Goal: Transaction & Acquisition: Purchase product/service

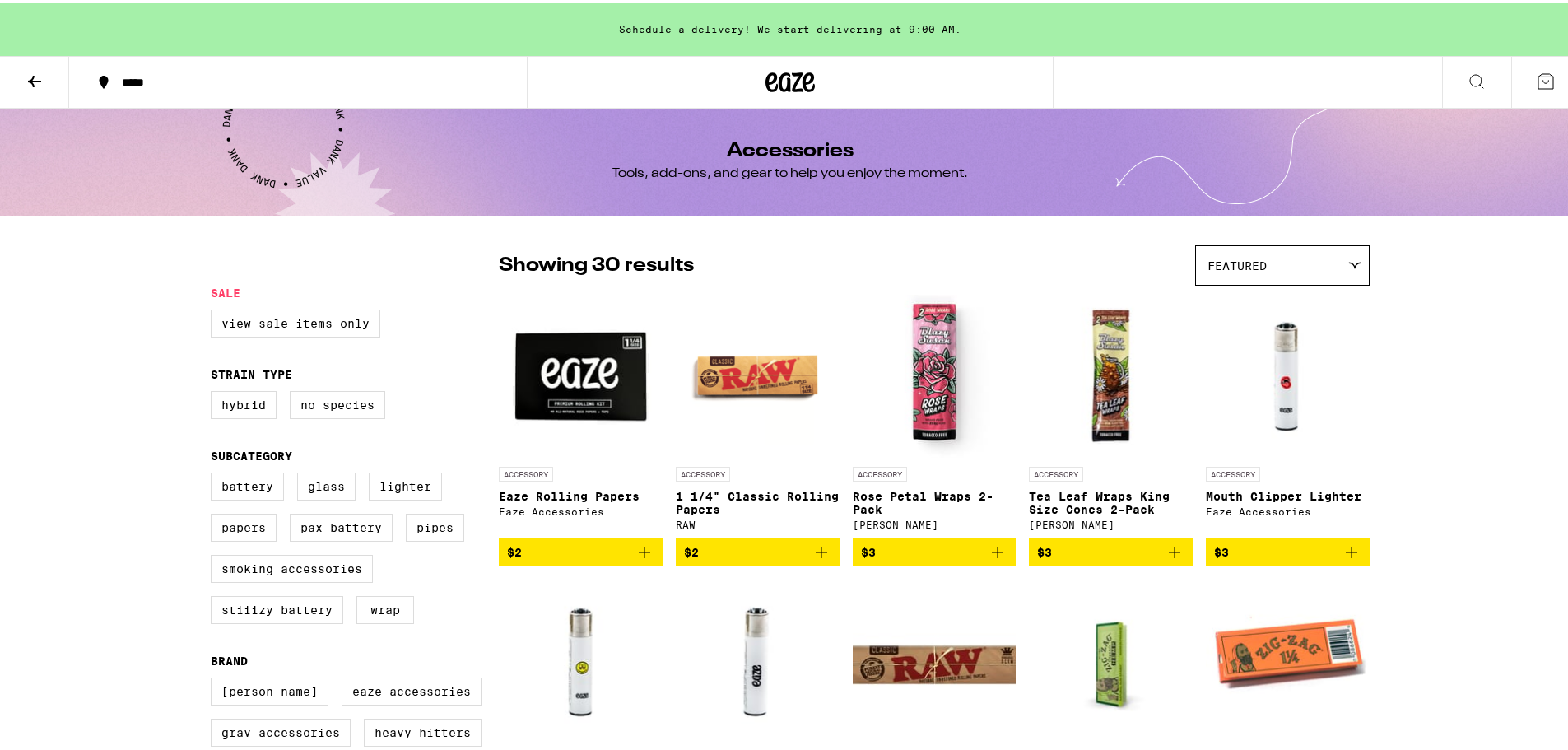
click at [33, 82] on icon at bounding box center [34, 78] width 13 height 11
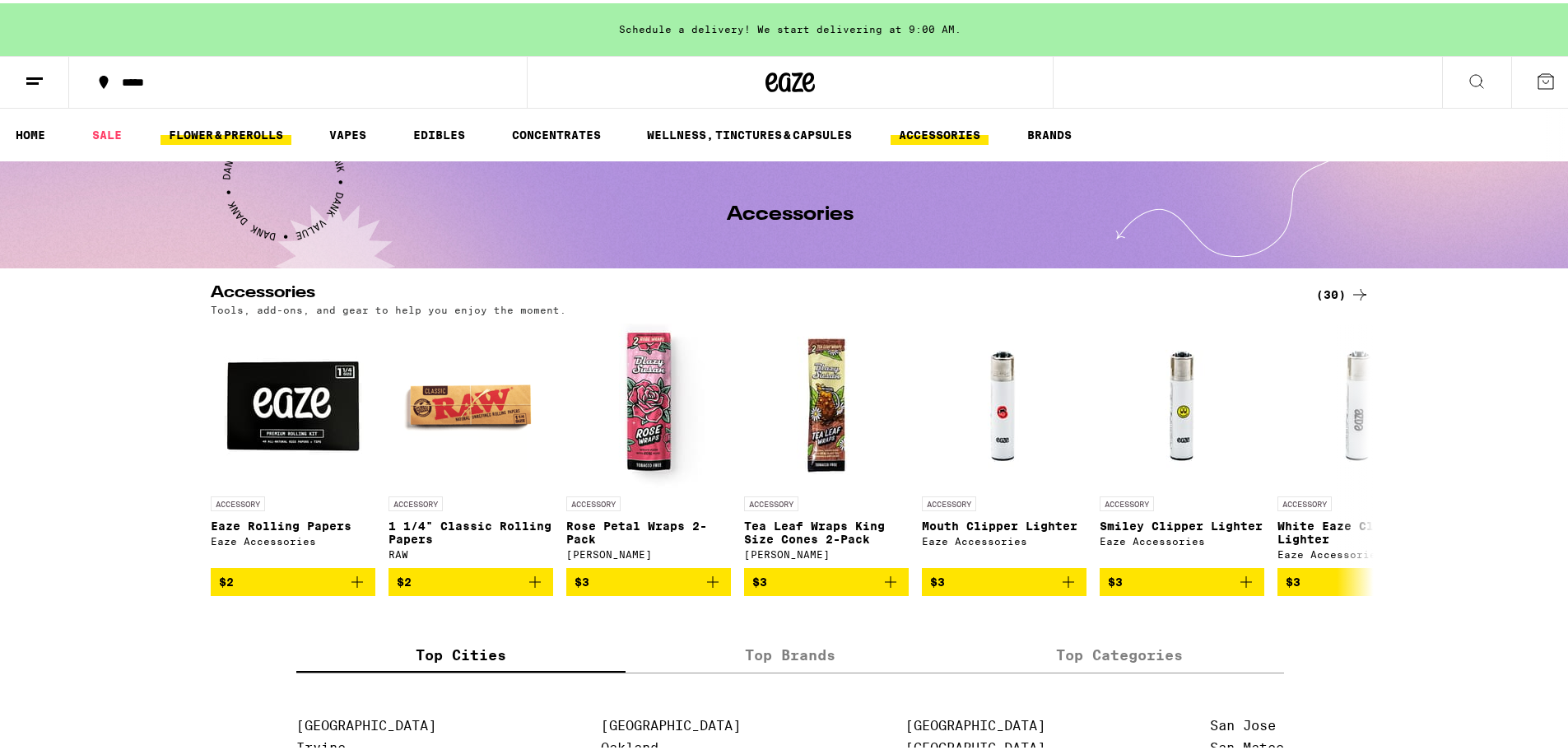
click at [238, 133] on link "FLOWER & PREROLLS" at bounding box center [226, 131] width 131 height 19
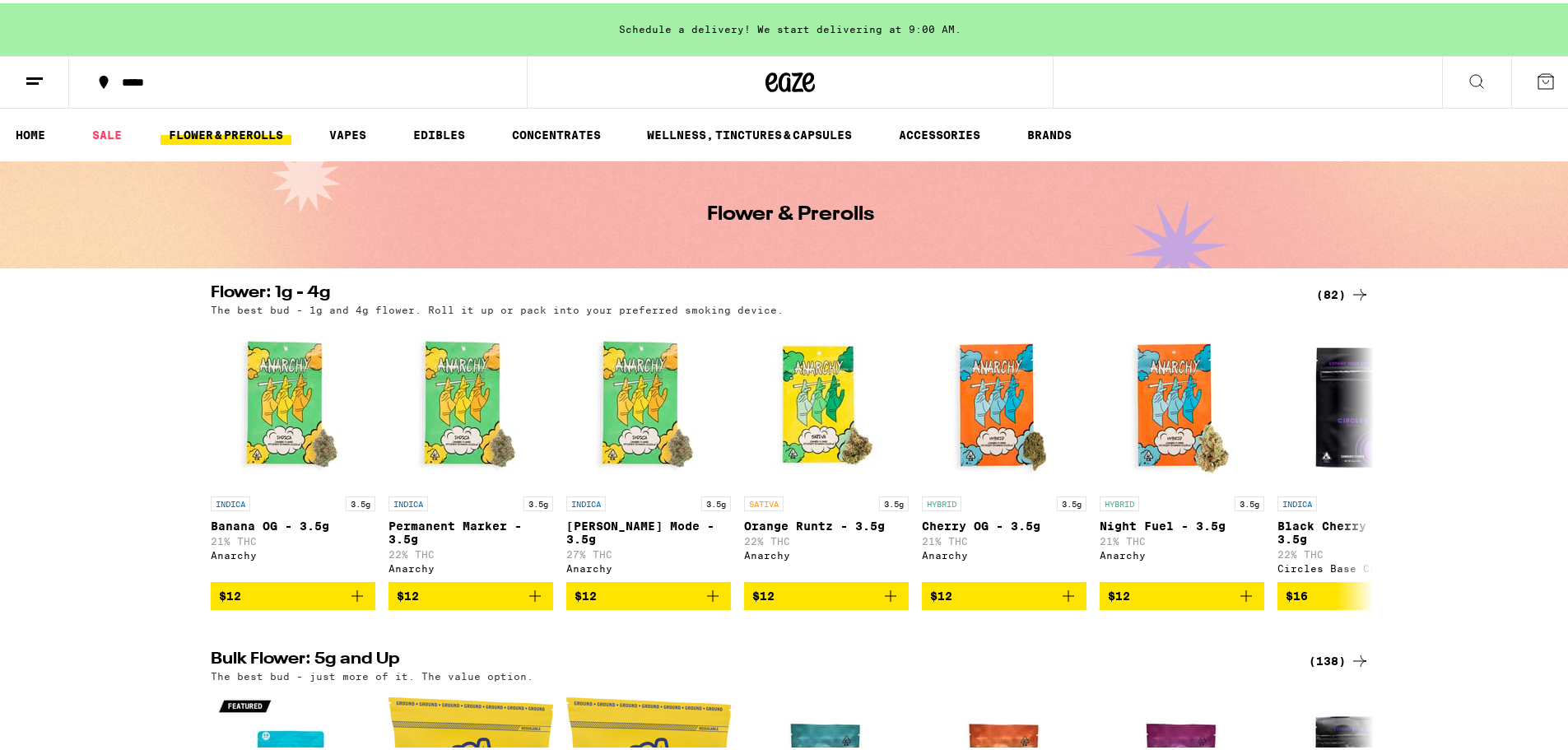
click at [1325, 294] on div "(82)" at bounding box center [1342, 292] width 54 height 19
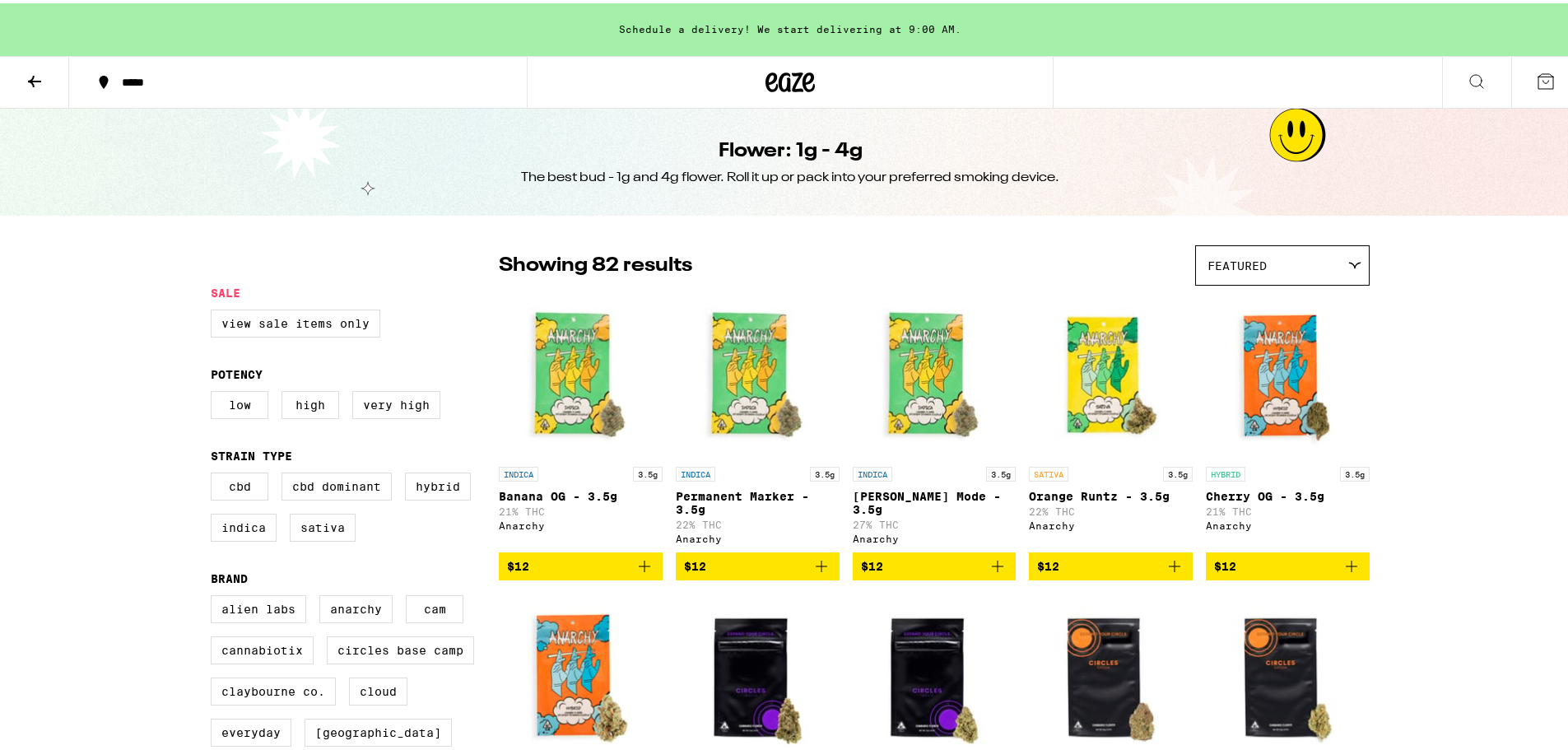
scroll to position [439, 0]
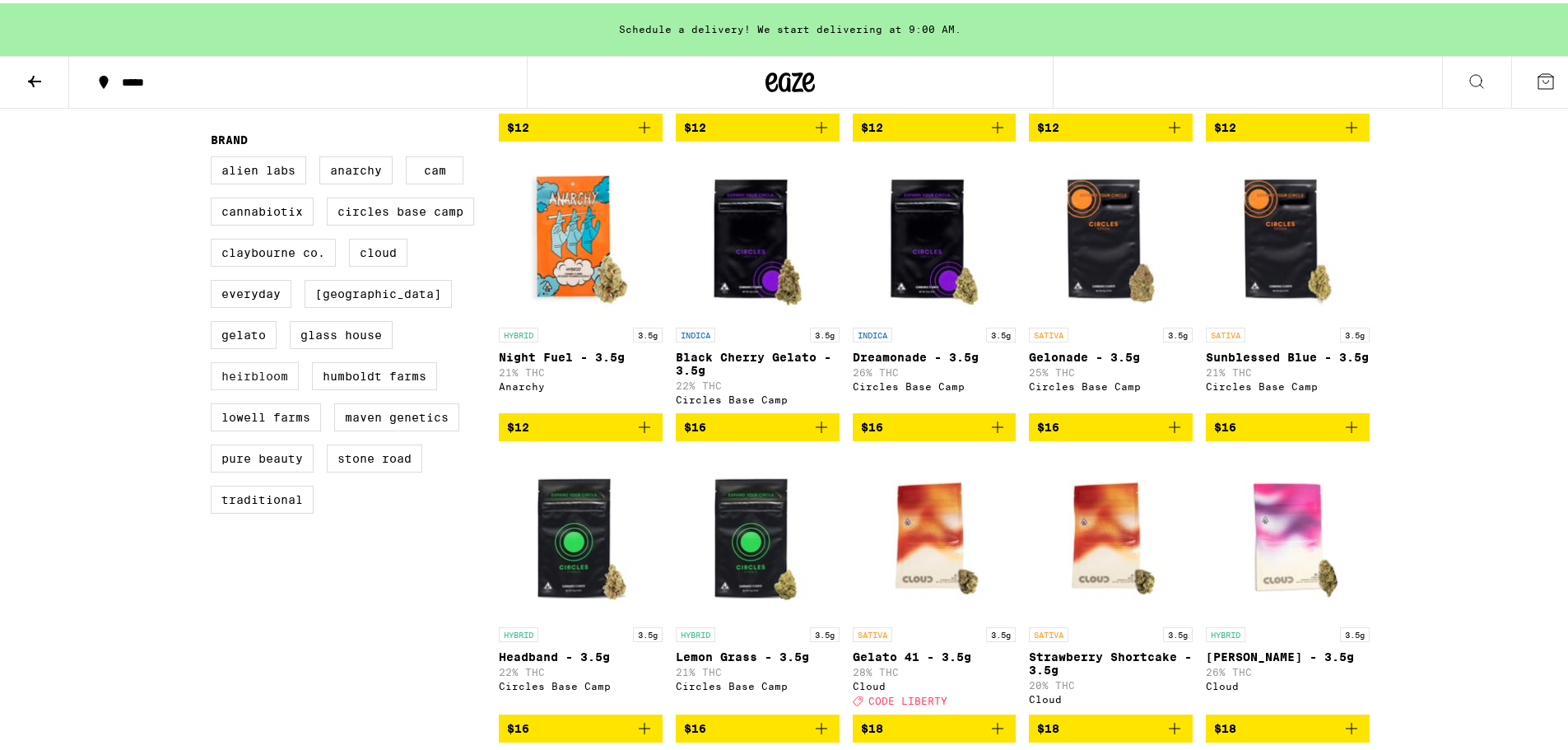
click at [269, 387] on label "Heirbloom" at bounding box center [255, 373] width 88 height 28
click at [215, 157] on input "Heirbloom" at bounding box center [214, 156] width 1 height 1
checkbox input "true"
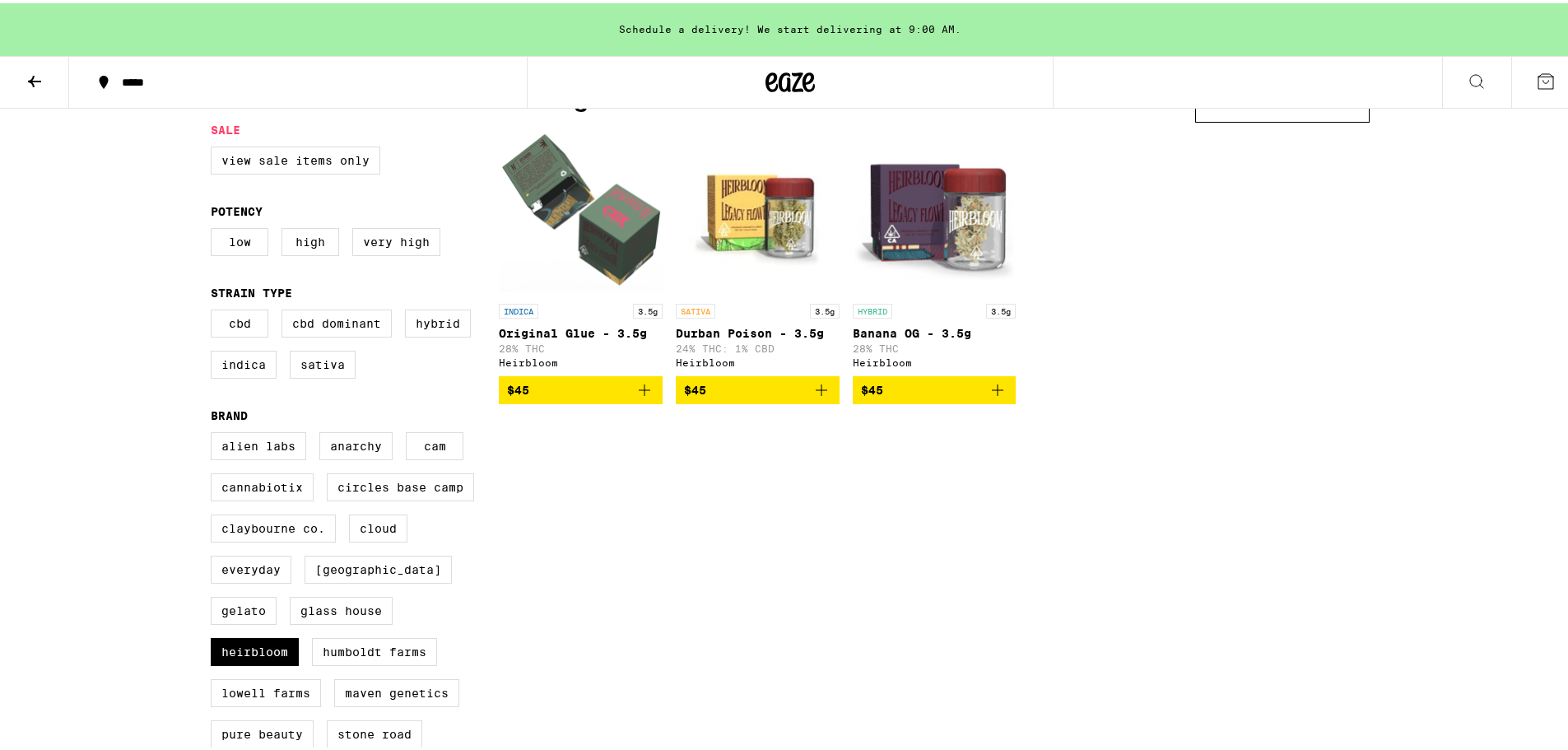
scroll to position [220, 0]
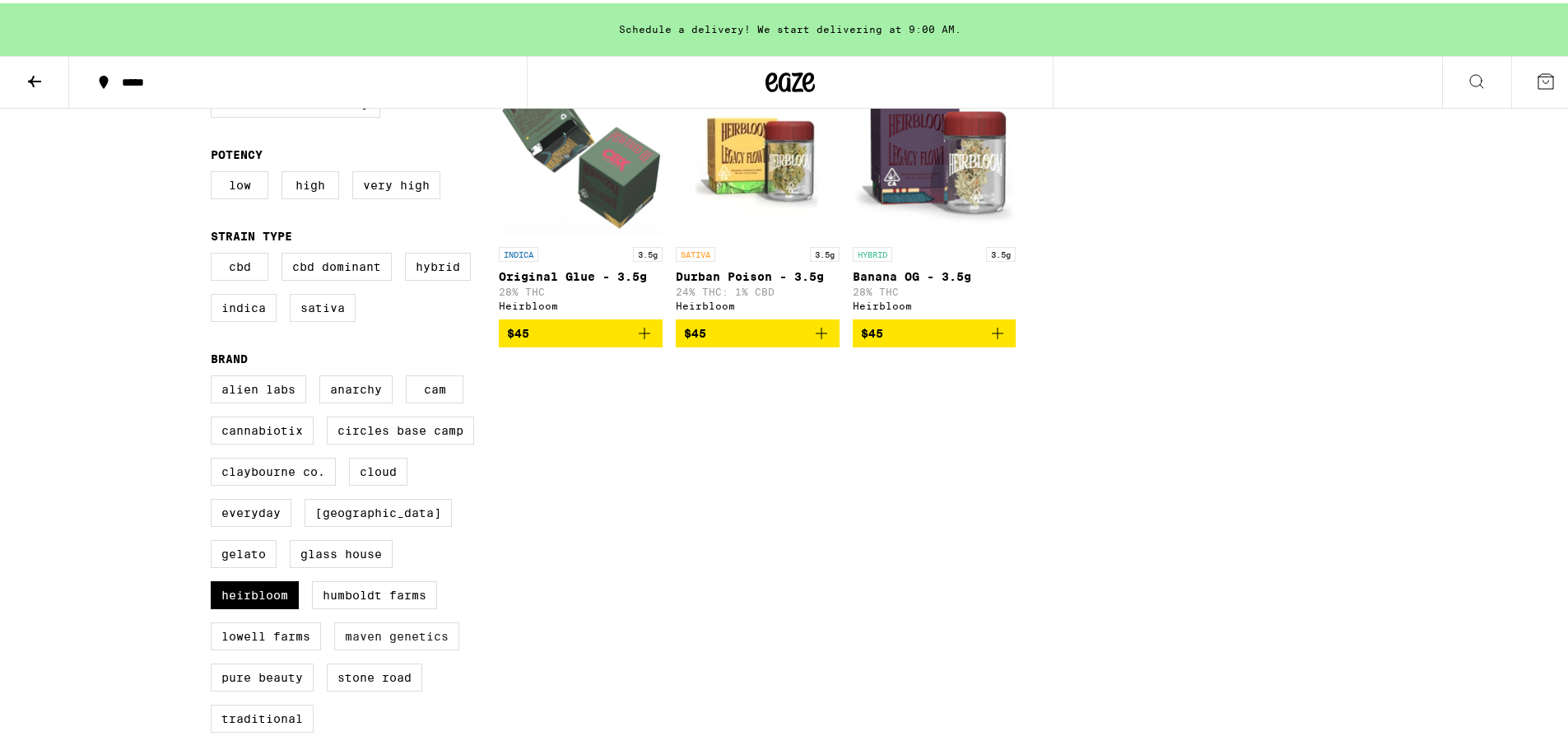
click at [399, 648] on label "Maven Genetics" at bounding box center [396, 634] width 125 height 28
click at [215, 375] on input "Maven Genetics" at bounding box center [214, 375] width 1 height 1
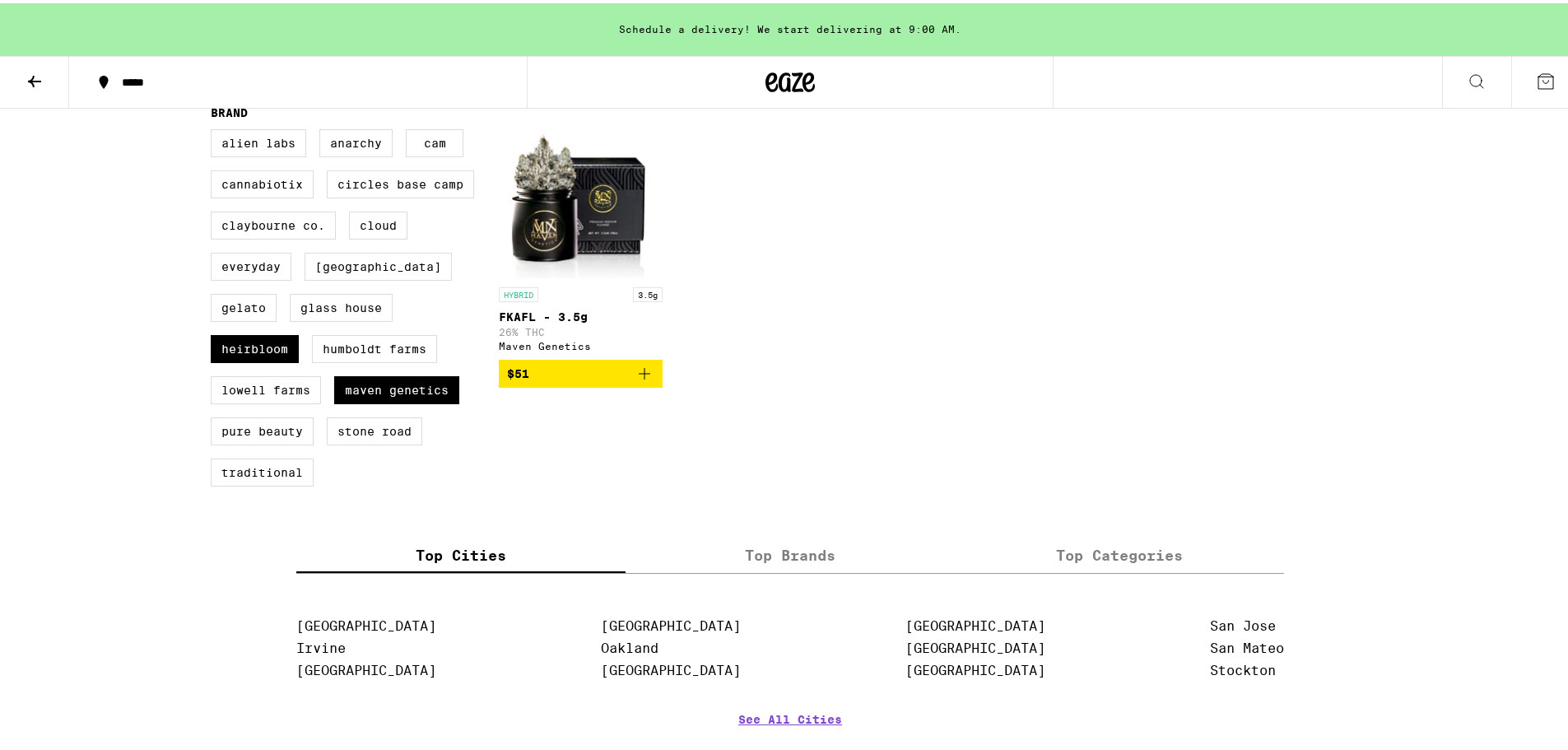
scroll to position [659, 0]
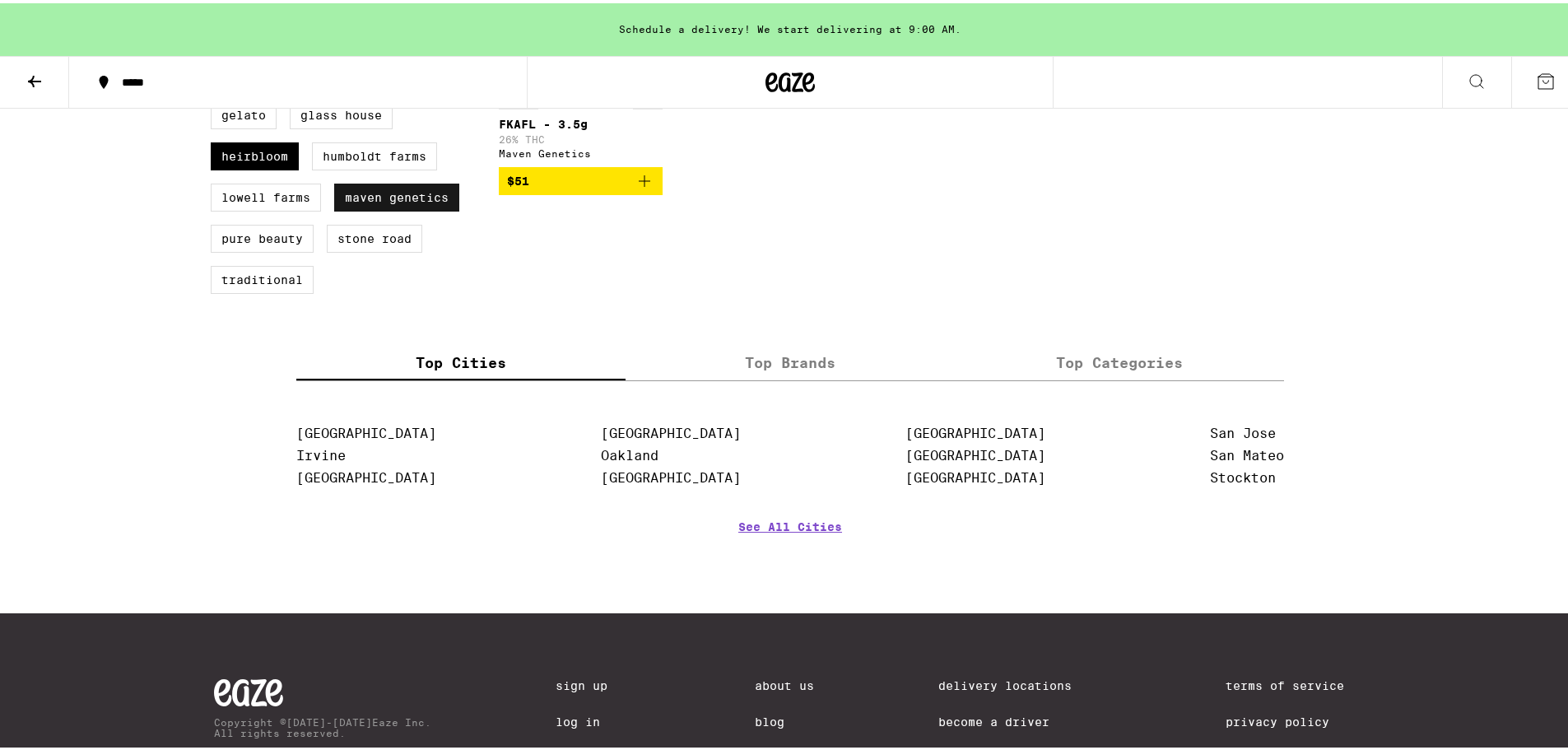
click at [344, 208] on label "Maven Genetics" at bounding box center [396, 195] width 125 height 28
checkbox input "false"
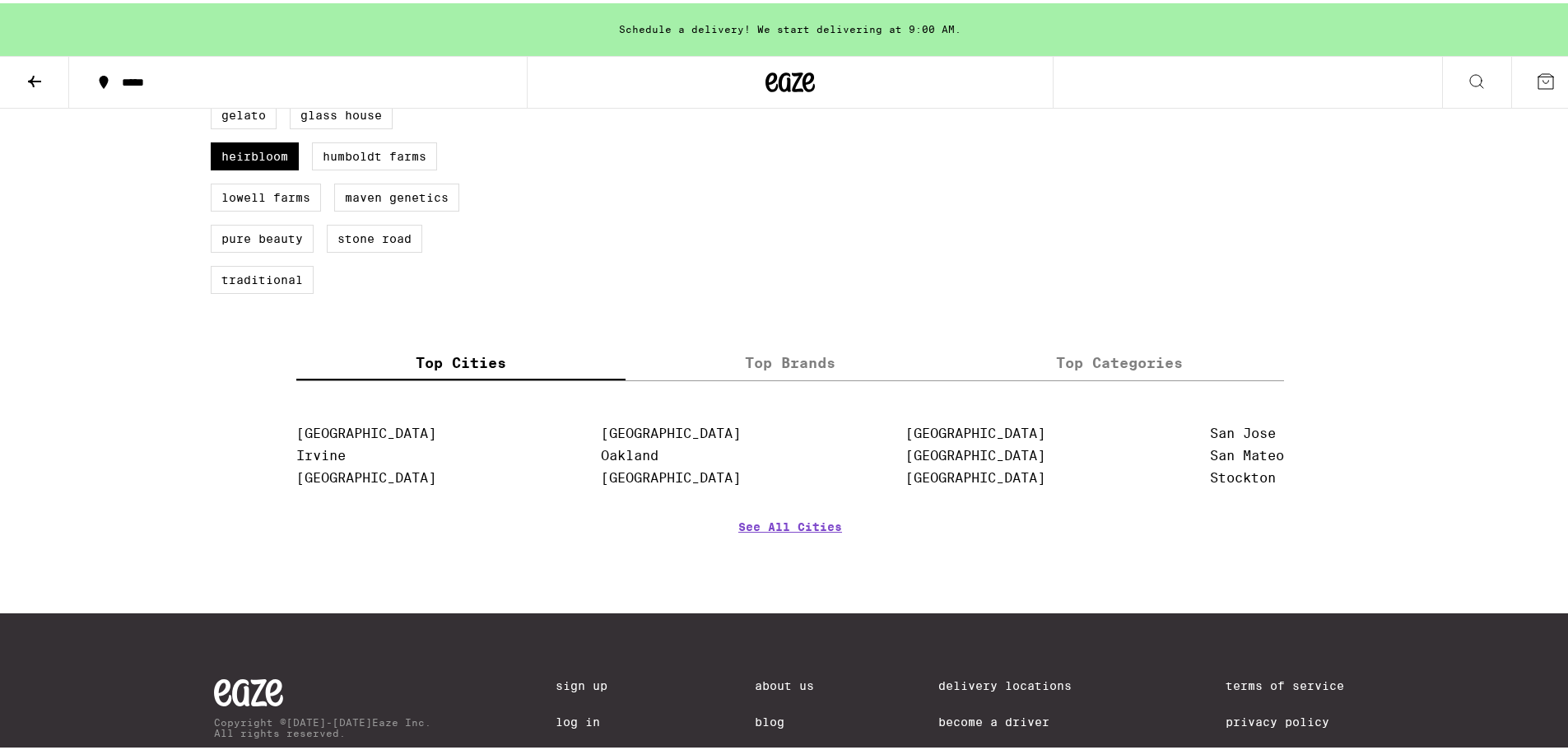
scroll to position [233, 0]
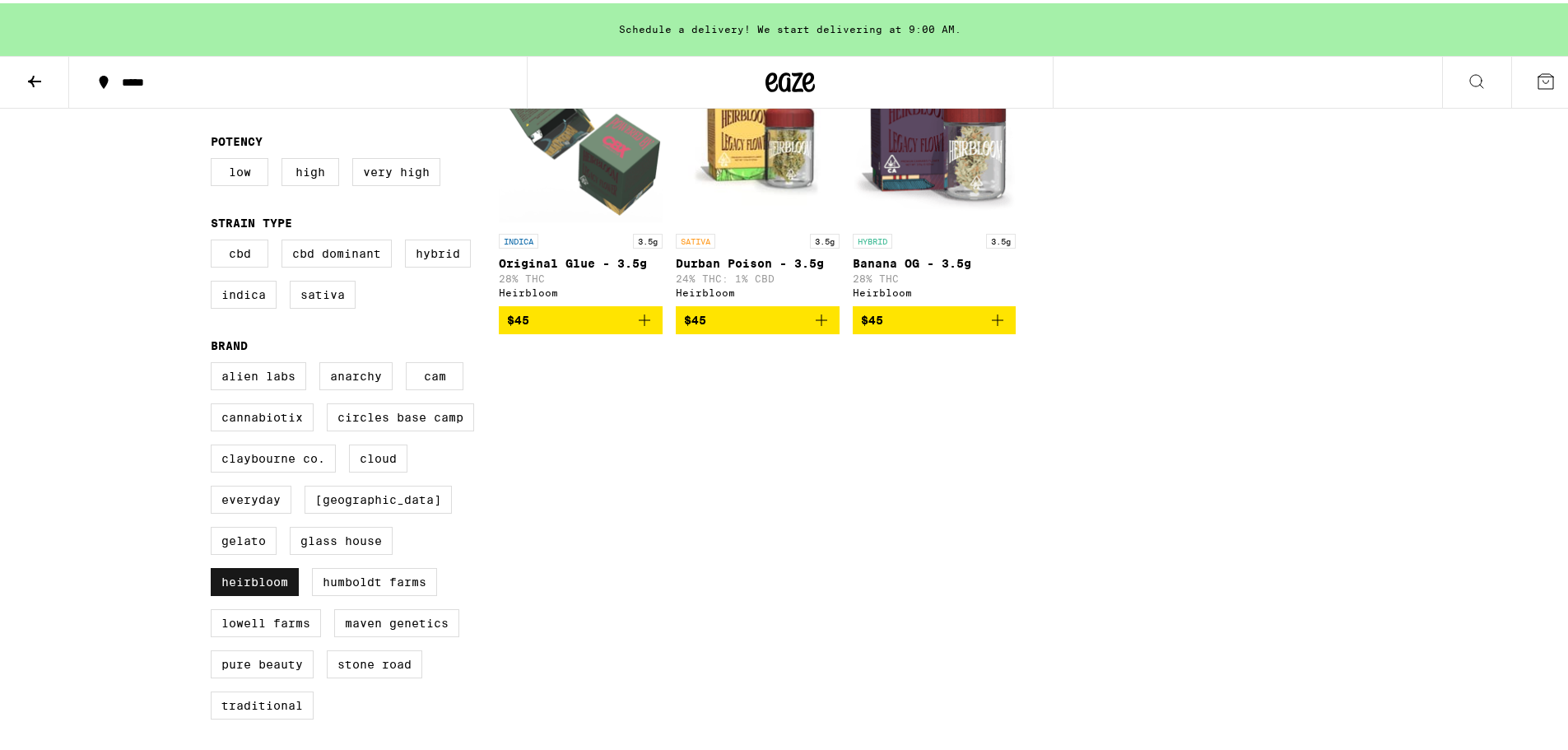
click at [251, 593] on label "Heirbloom" at bounding box center [255, 579] width 88 height 28
click at [215, 362] on input "Heirbloom" at bounding box center [214, 361] width 1 height 1
checkbox input "false"
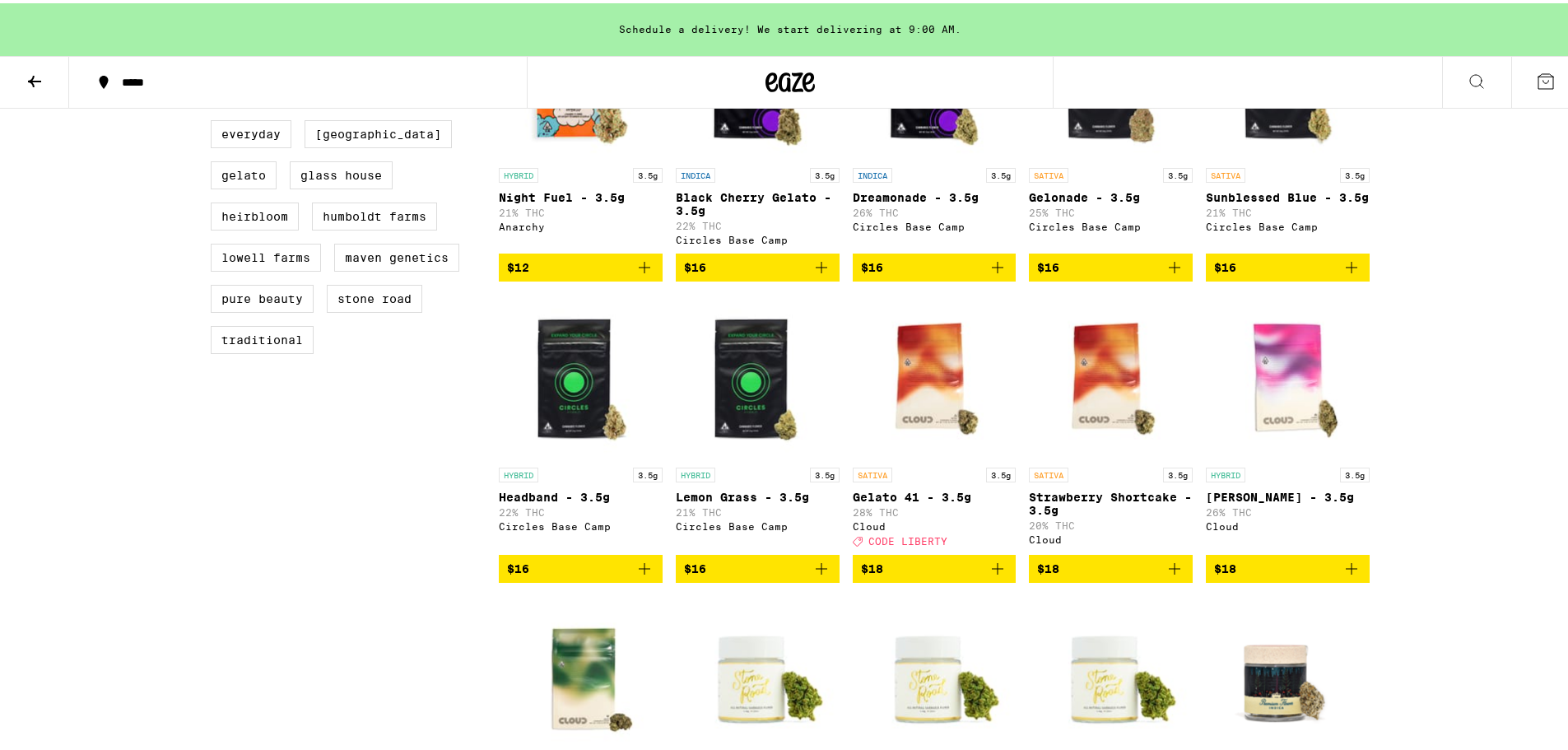
scroll to position [672, 0]
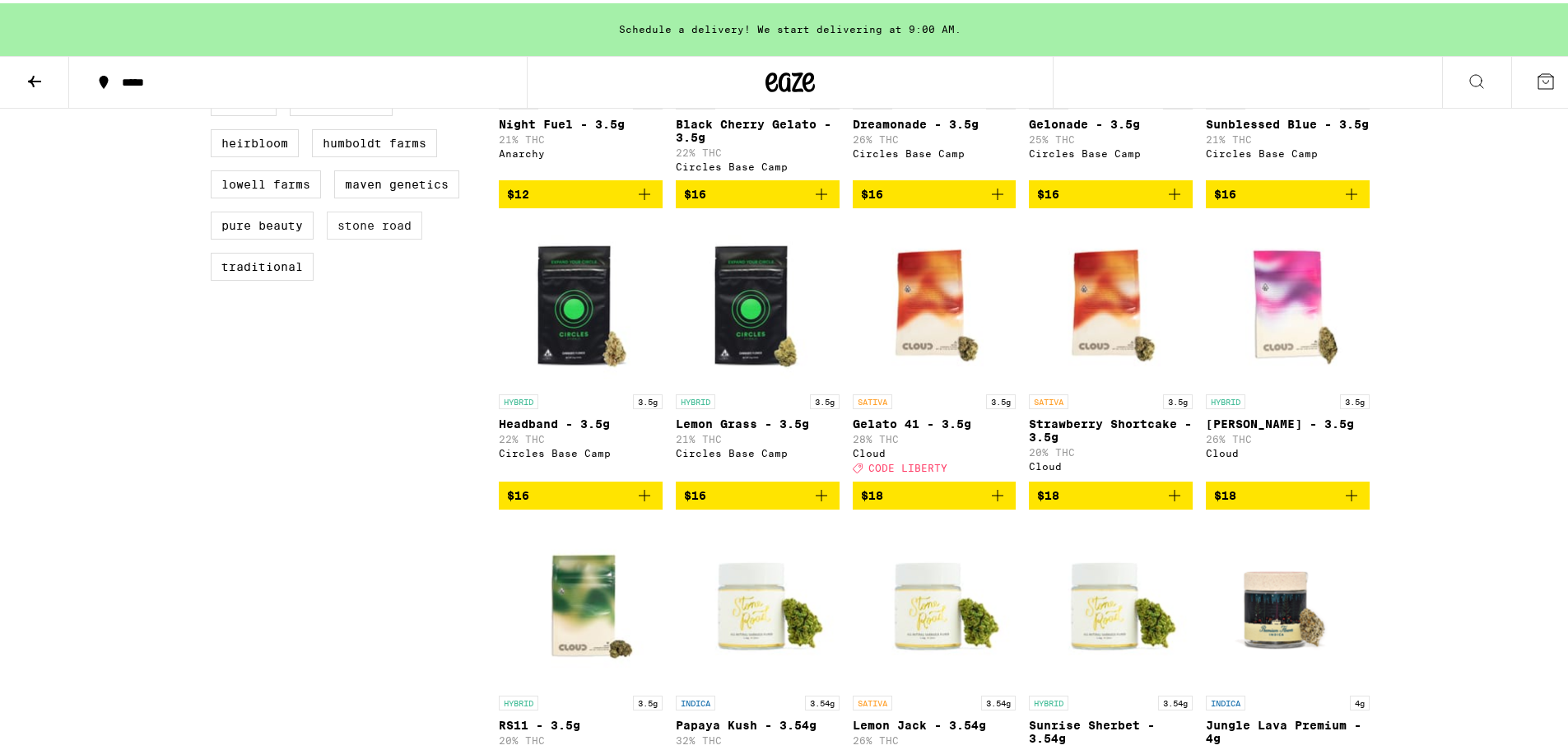
click at [366, 236] on label "Stone Road" at bounding box center [374, 222] width 95 height 28
checkbox input "true"
